Goal: Transaction & Acquisition: Purchase product/service

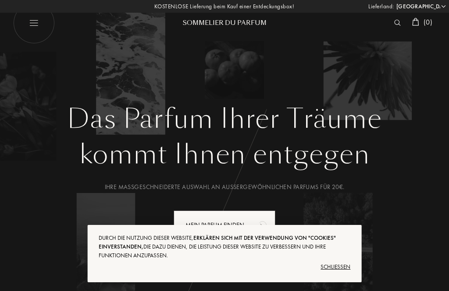
select select "DE"
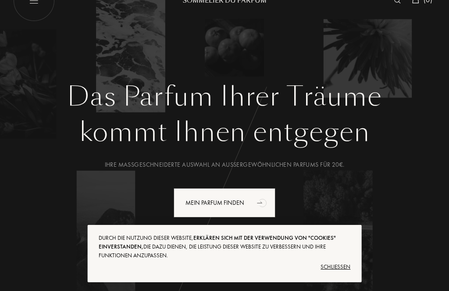
click at [336, 274] on div "Schließen" at bounding box center [225, 267] width 252 height 14
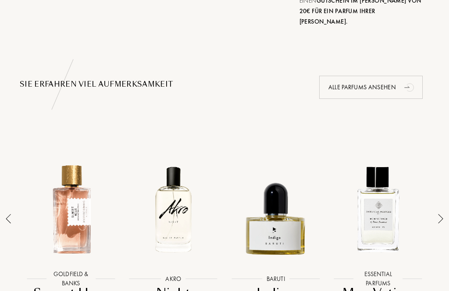
scroll to position [551, 0]
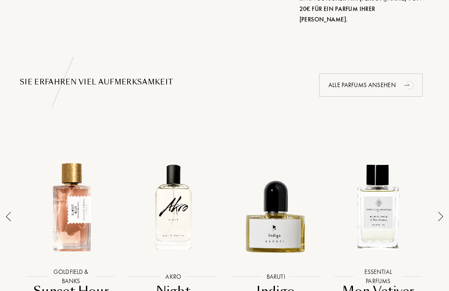
click at [409, 84] on icon "animation" at bounding box center [406, 85] width 5 height 2
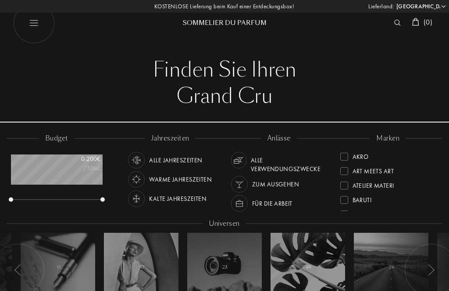
select select "DE"
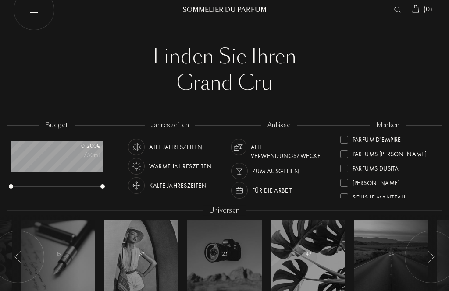
scroll to position [293, 0]
click at [342, 168] on div at bounding box center [344, 168] width 8 height 8
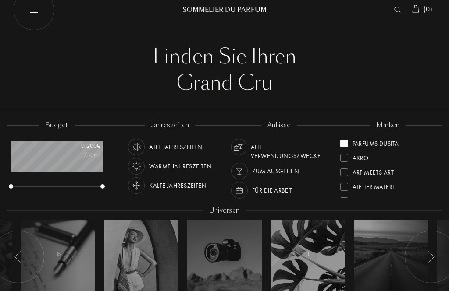
click at [434, 70] on div "Finden Sie Ihren Grand Cru Finden Sie Ihren Grand Cru" at bounding box center [224, 70] width 422 height 53
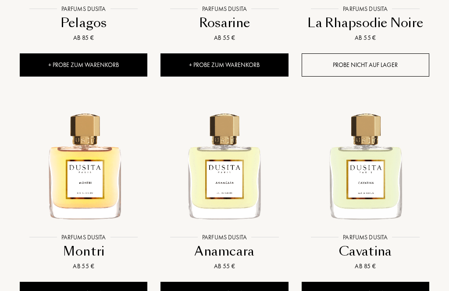
scroll to position [541, 0]
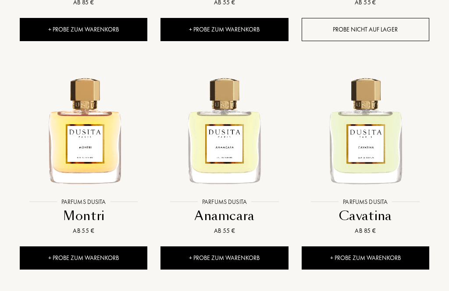
click at [89, 255] on div "+ Probe zum Warenkorb" at bounding box center [83, 258] width 127 height 23
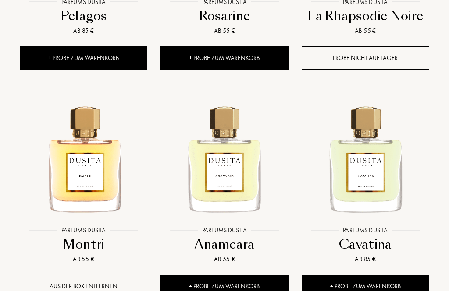
scroll to position [512, 0]
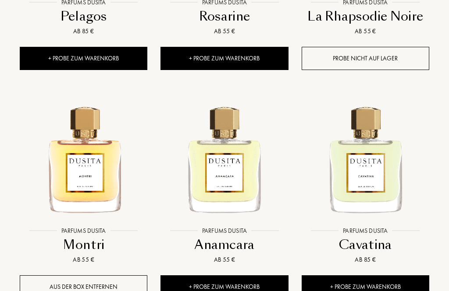
click at [230, 285] on div "+ Probe zum Warenkorb" at bounding box center [223, 287] width 127 height 23
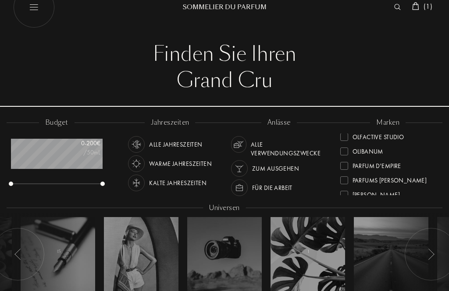
scroll to position [279, 0]
click at [344, 166] on div at bounding box center [344, 166] width 8 height 8
